Goal: Information Seeking & Learning: Learn about a topic

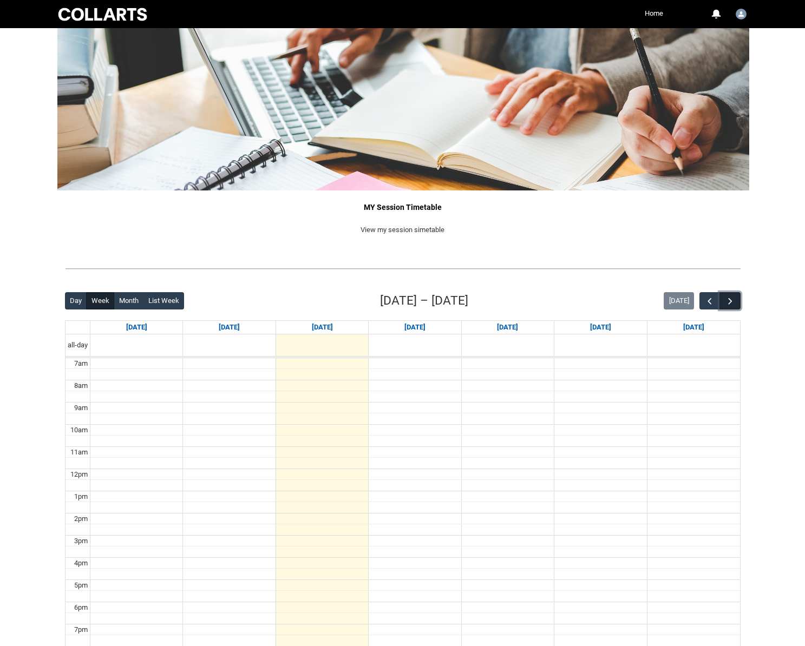
click at [733, 298] on span "button" at bounding box center [730, 301] width 11 height 11
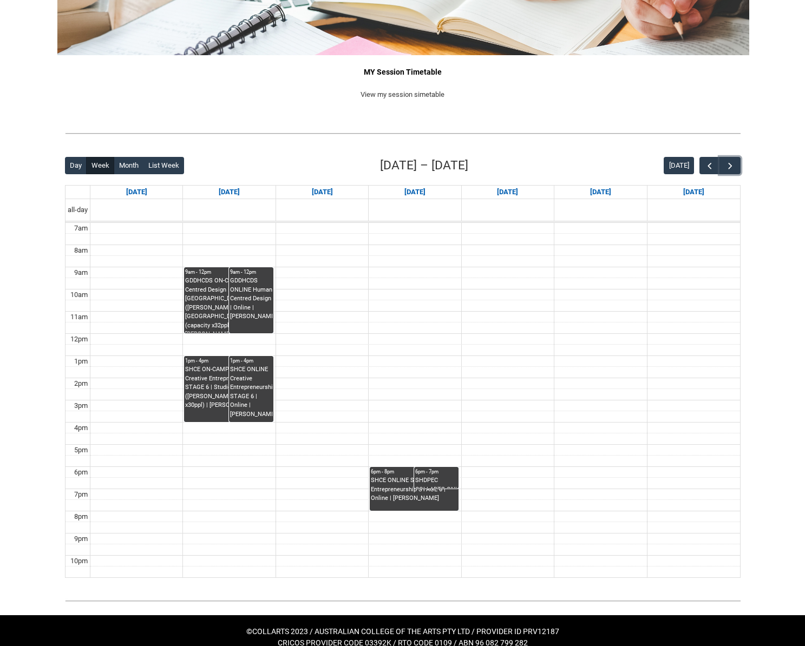
scroll to position [136, 0]
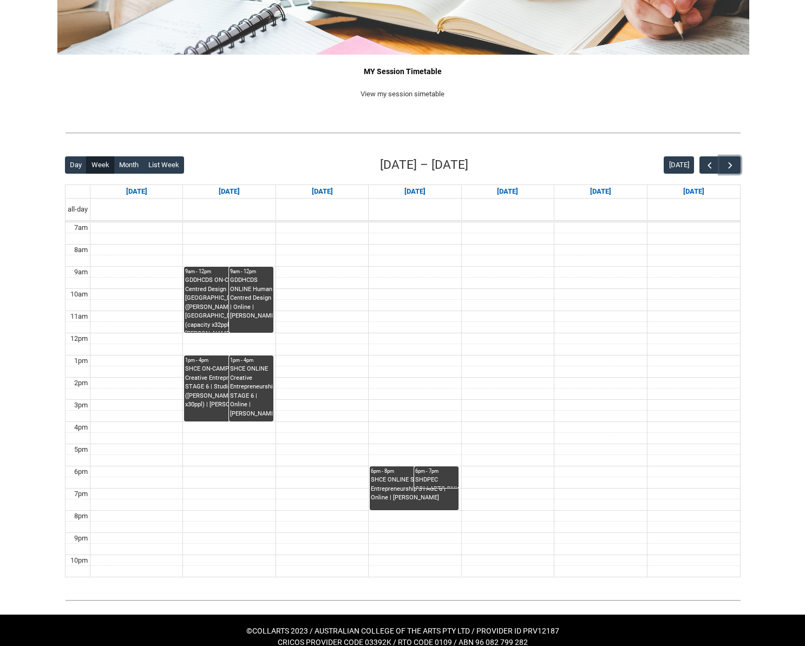
click at [435, 478] on div "SHDPEC COLLARTS:ONLINE Design Principles, Elements & Colour Theory STAGE 1 | On…" at bounding box center [436, 482] width 42 height 12
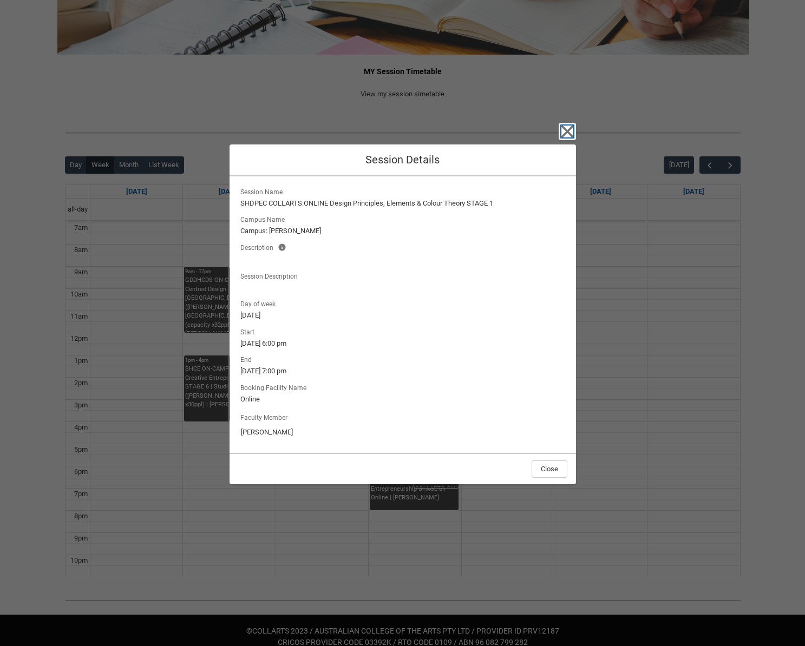
click at [569, 132] on icon "button" at bounding box center [567, 131] width 12 height 12
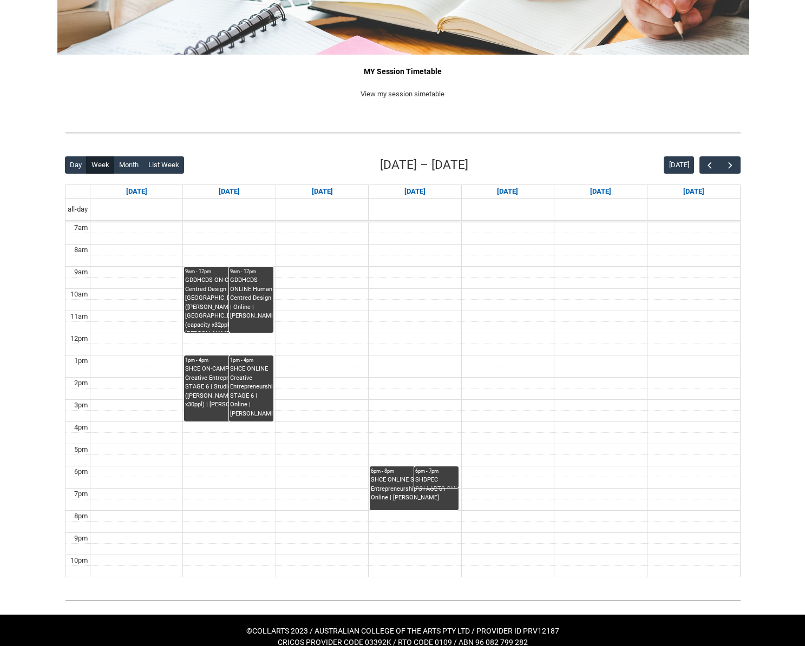
click at [395, 478] on div "SHCE ONLINE SHCE Creative Entrepreneurship STAGE 6 | Online | [PERSON_NAME]" at bounding box center [414, 489] width 87 height 27
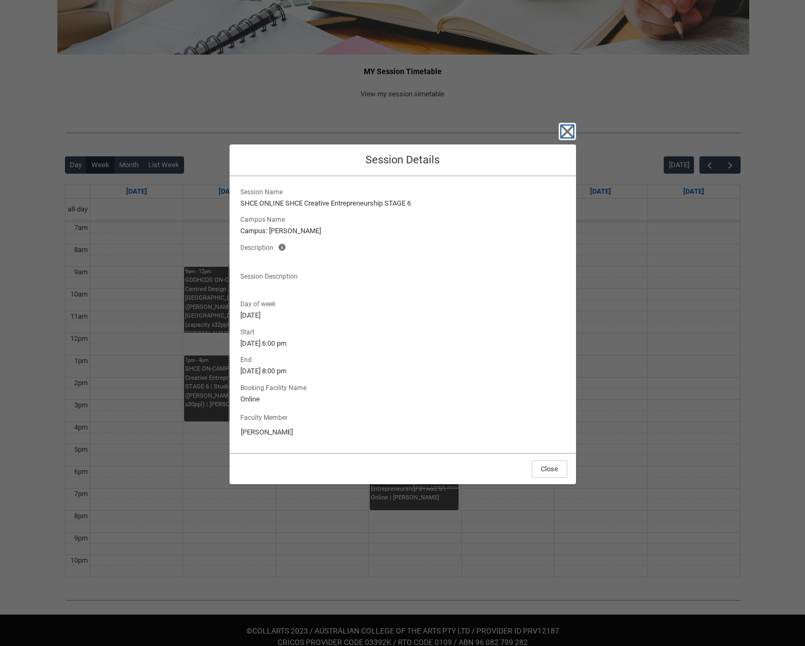
click at [571, 130] on icon "button" at bounding box center [567, 131] width 17 height 17
